Goal: Transaction & Acquisition: Book appointment/travel/reservation

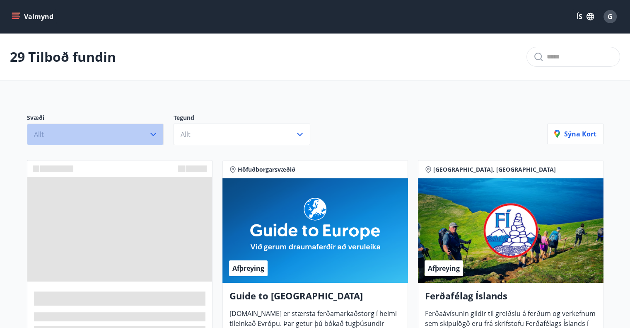
click at [156, 132] on icon "button" at bounding box center [153, 134] width 10 height 10
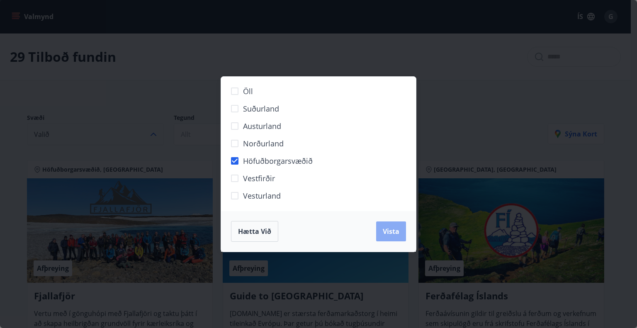
click at [393, 231] on span "Vista" at bounding box center [390, 231] width 17 height 9
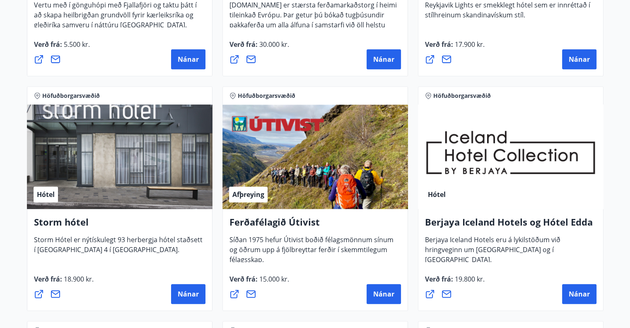
scroll to position [373, 0]
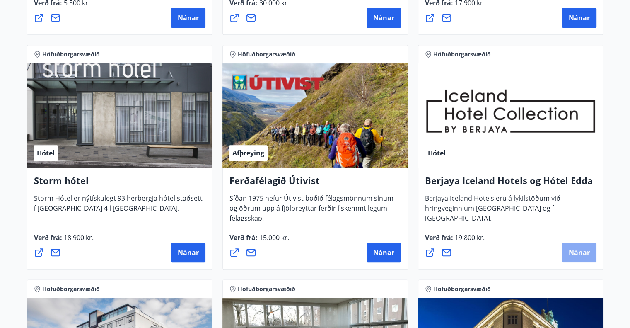
click at [573, 255] on span "Nánar" at bounding box center [579, 252] width 21 height 9
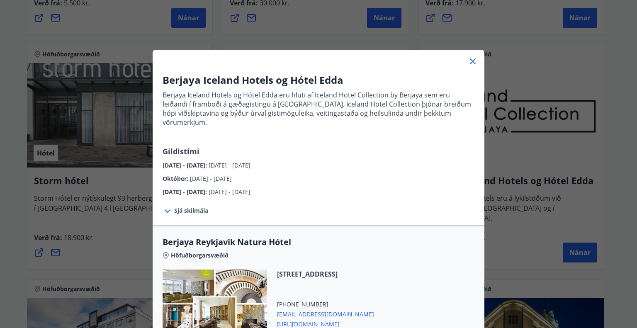
click at [467, 61] on icon at bounding box center [472, 61] width 10 height 10
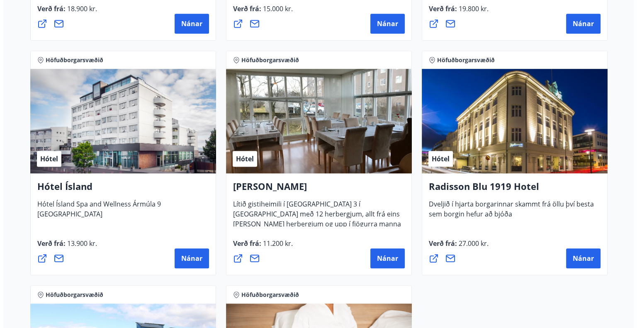
scroll to position [622, 0]
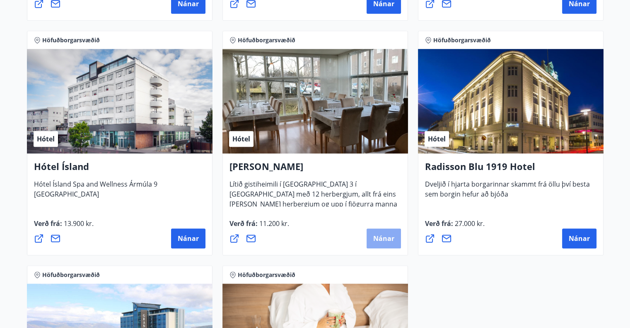
click at [376, 236] on span "Nánar" at bounding box center [383, 238] width 21 height 9
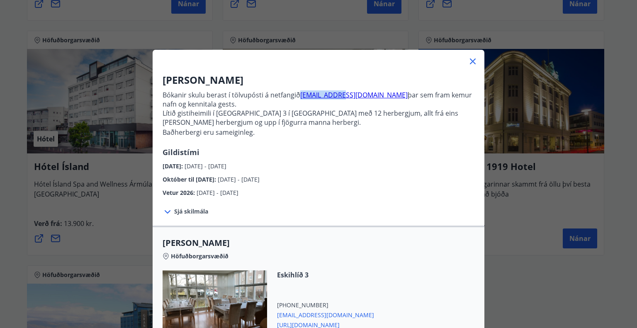
drag, startPoint x: 335, startPoint y: 96, endPoint x: 297, endPoint y: 97, distance: 37.7
click at [297, 97] on p "Bókanir skulu berast í tölvupósti á netfangið [EMAIL_ADDRESS][DOMAIN_NAME] þar …" at bounding box center [318, 99] width 312 height 18
copy link "[EMAIL_ADDRESS][DOMAIN_NAME]"
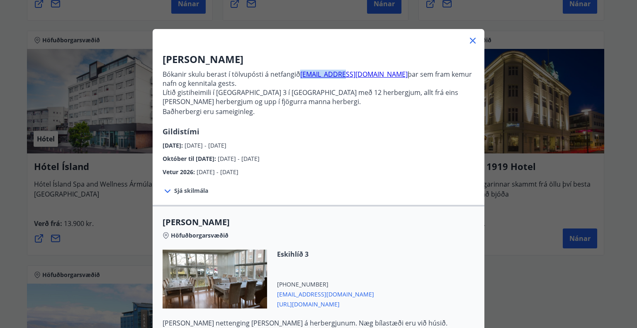
scroll to position [0, 0]
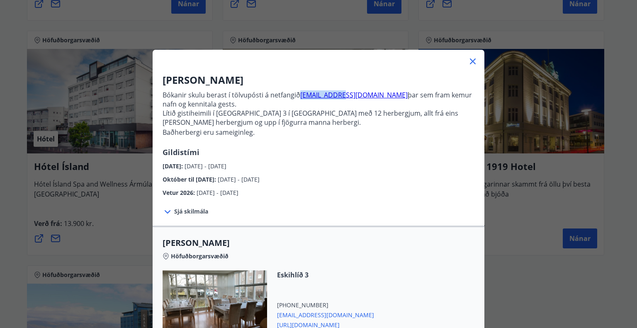
click at [470, 62] on icon at bounding box center [473, 61] width 6 height 6
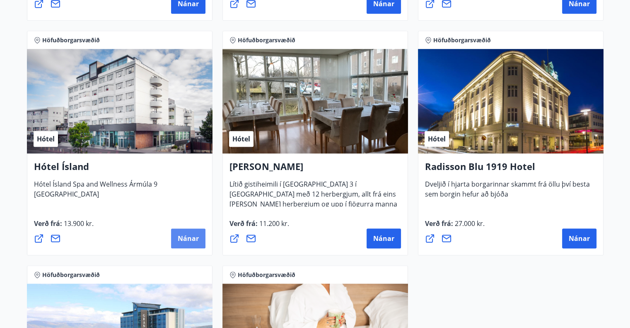
click at [186, 234] on span "Nánar" at bounding box center [188, 238] width 21 height 9
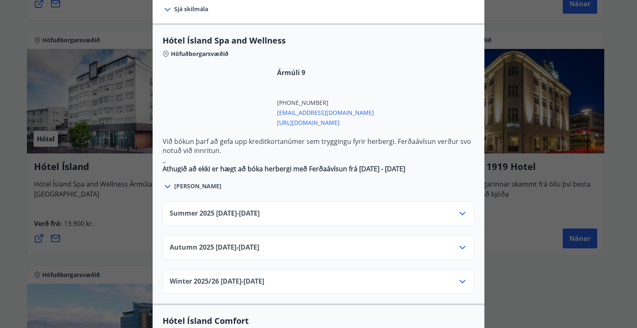
scroll to position [456, 0]
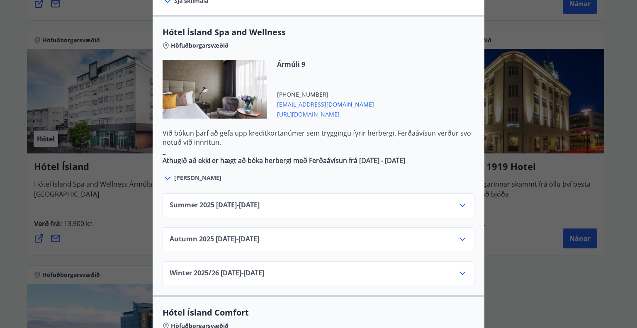
click at [459, 200] on icon at bounding box center [462, 205] width 10 height 10
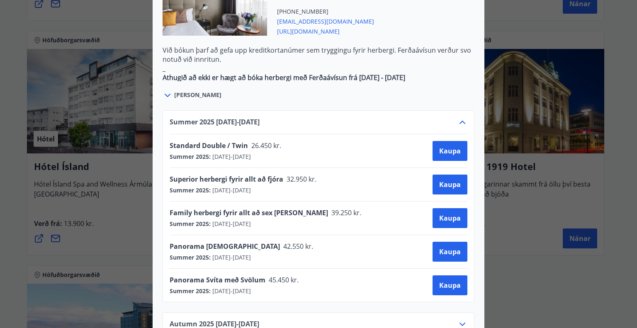
scroll to position [622, 0]
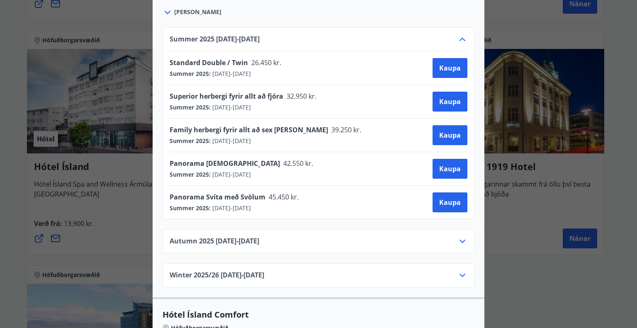
click at [459, 240] on icon at bounding box center [462, 241] width 6 height 3
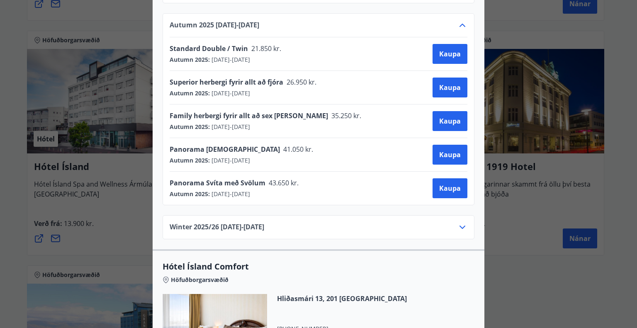
scroll to position [704, 0]
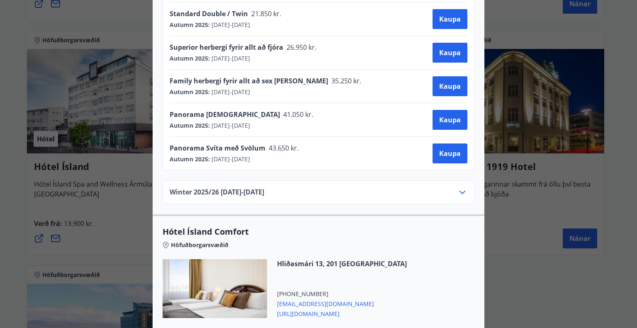
click at [460, 187] on icon at bounding box center [462, 192] width 10 height 10
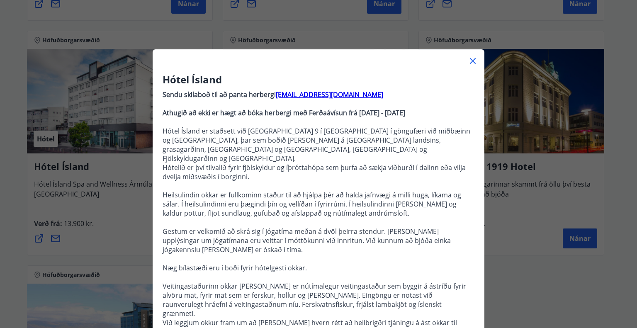
scroll to position [0, 0]
click at [470, 61] on icon at bounding box center [473, 61] width 6 height 6
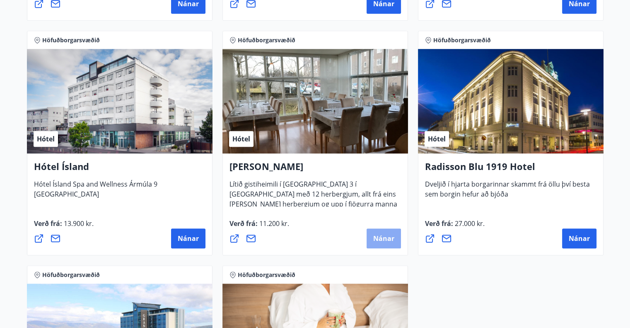
click at [375, 238] on span "Nánar" at bounding box center [383, 238] width 21 height 9
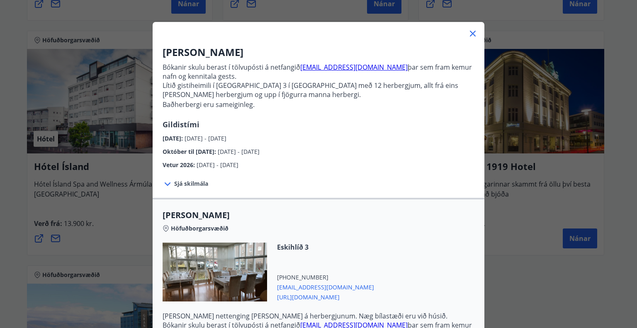
scroll to position [83, 0]
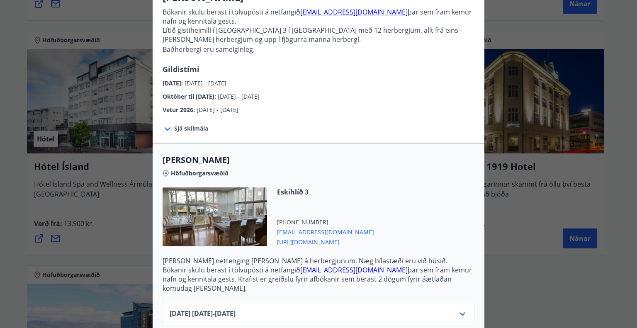
click at [181, 127] on span "Sjá skilmála" at bounding box center [191, 128] width 34 height 8
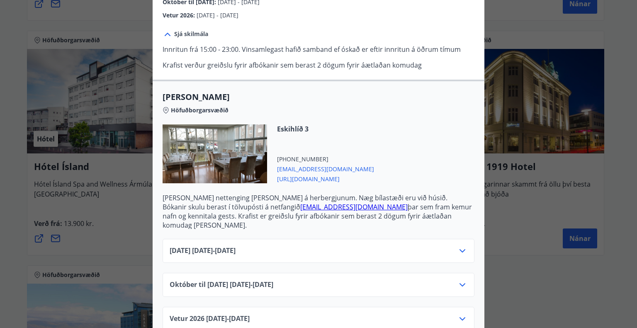
scroll to position [187, 0]
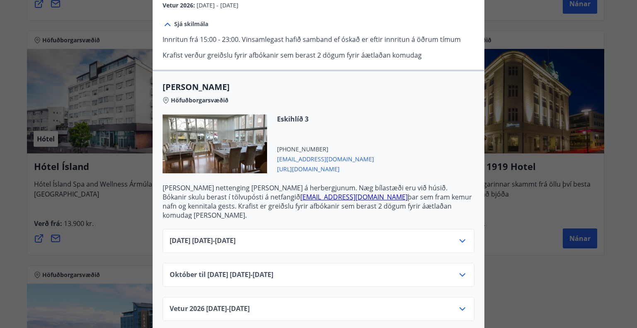
click at [459, 236] on icon at bounding box center [462, 241] width 10 height 10
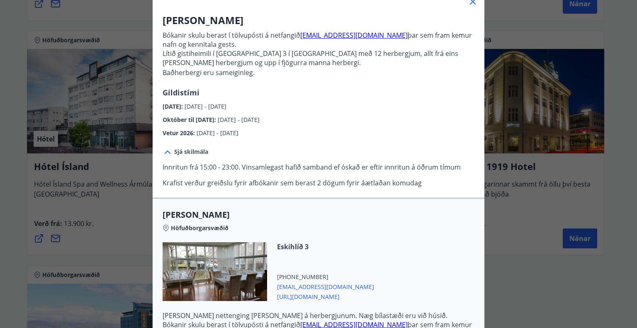
scroll to position [0, 0]
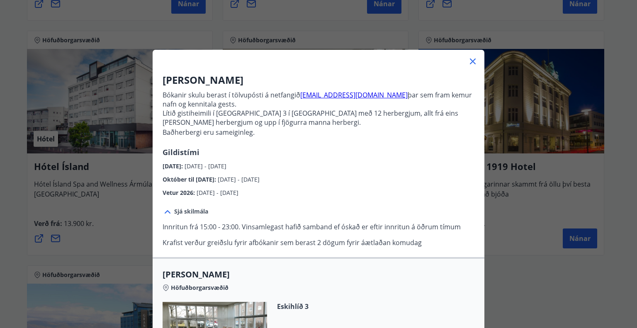
click at [471, 62] on icon at bounding box center [473, 61] width 6 height 6
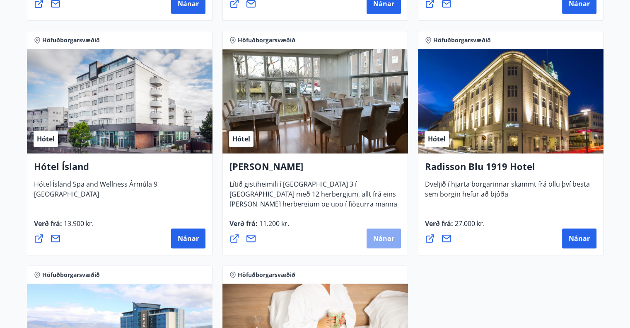
click at [381, 240] on span "Nánar" at bounding box center [383, 238] width 21 height 9
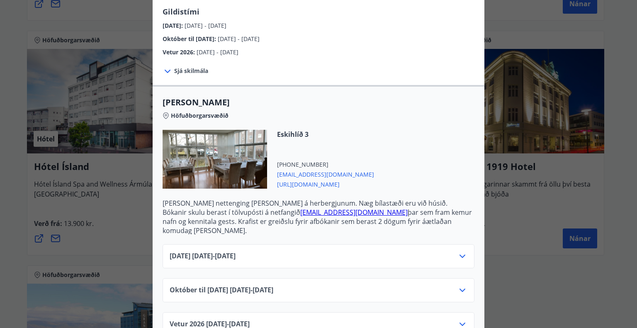
scroll to position [156, 0]
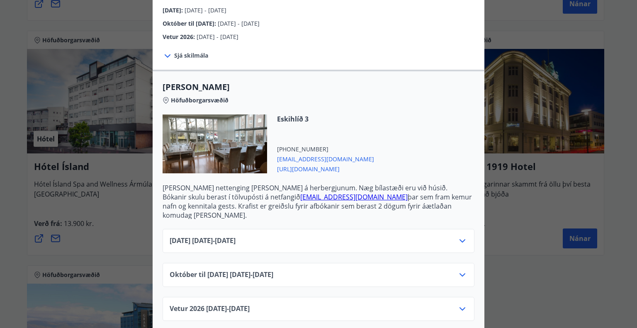
click at [459, 236] on icon at bounding box center [462, 241] width 10 height 10
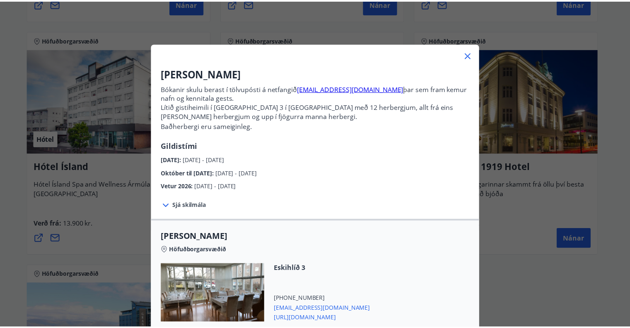
scroll to position [0, 0]
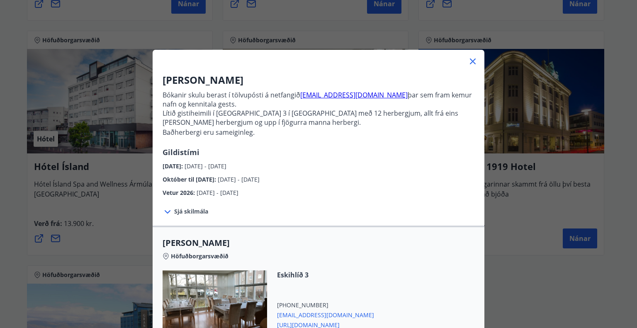
click at [470, 61] on icon at bounding box center [473, 61] width 6 height 6
